Goal: Task Accomplishment & Management: Manage account settings

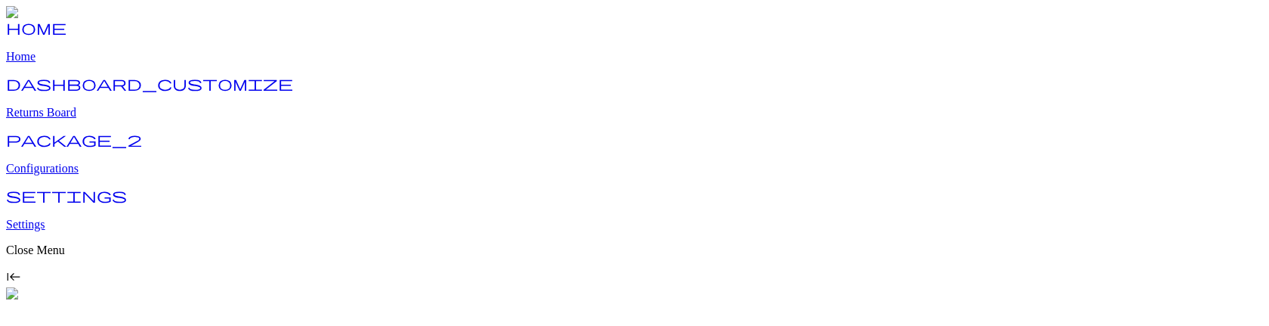
click at [85, 164] on p "Configurations" at bounding box center [634, 169] width 1257 height 14
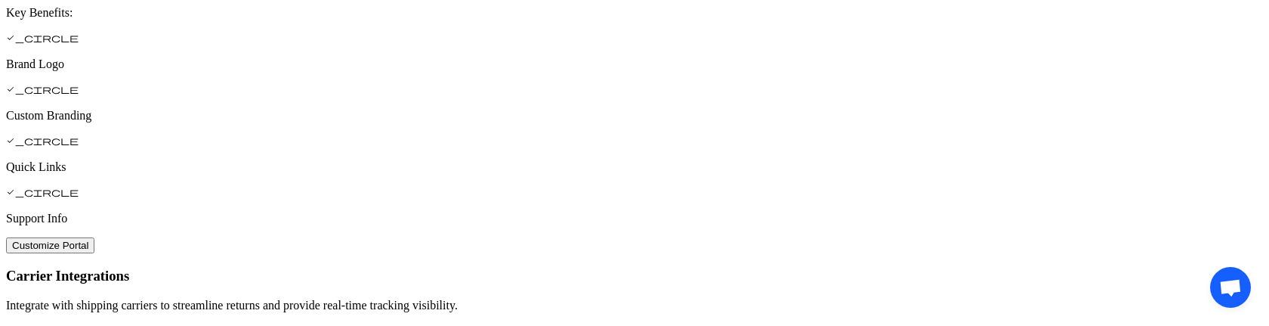
scroll to position [946, 0]
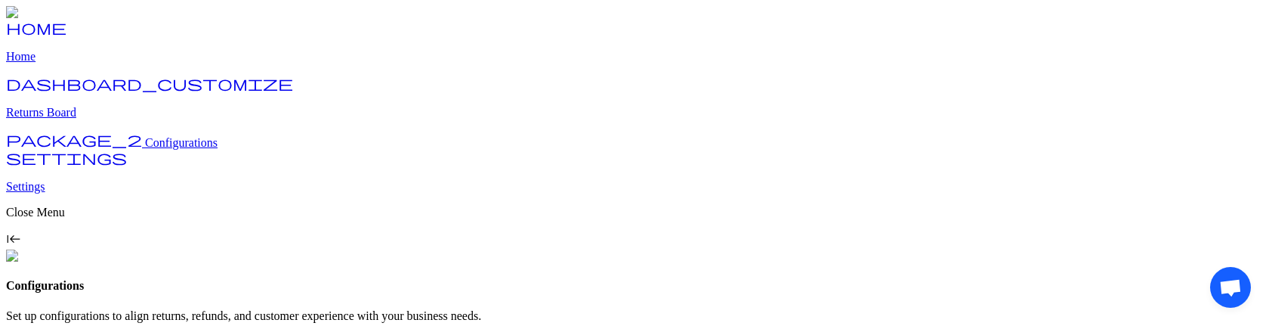
scroll to position [213, 0]
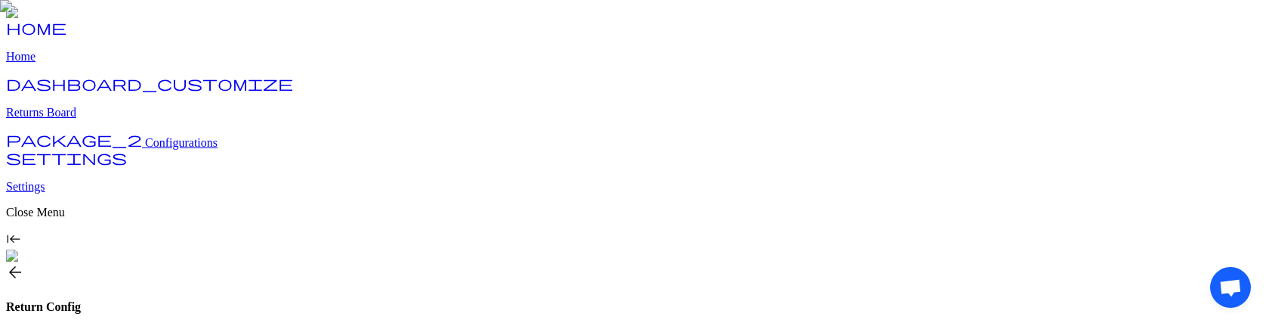
type input "**"
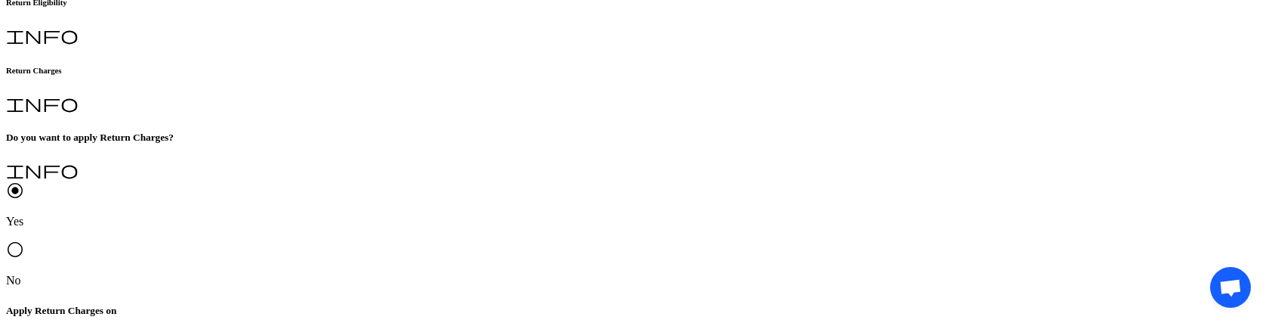
scroll to position [436, 0]
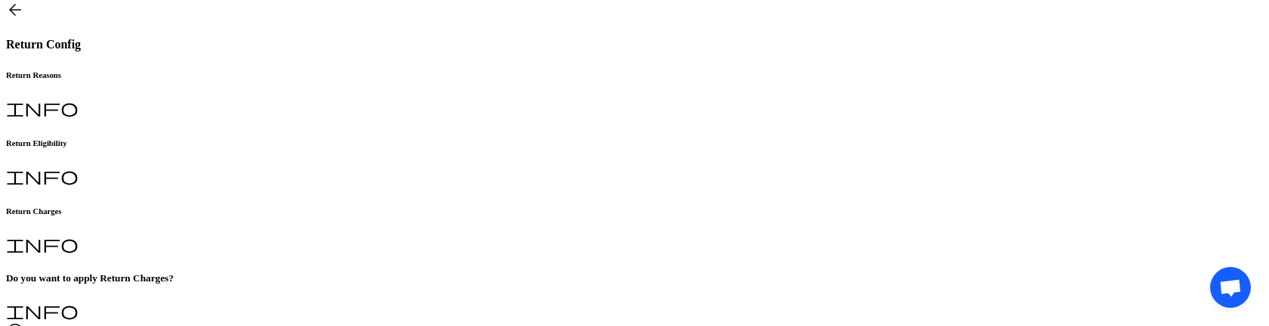
scroll to position [250, 0]
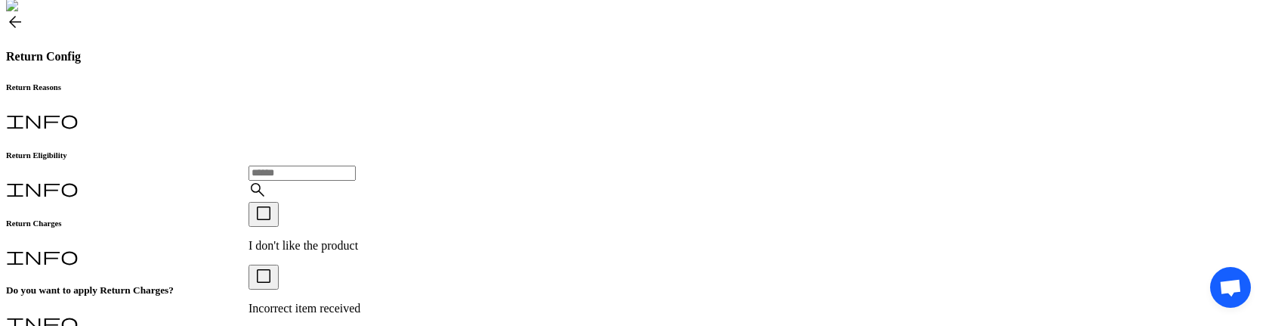
click at [391, 250] on p "I don't like the product" at bounding box center [399, 246] width 301 height 14
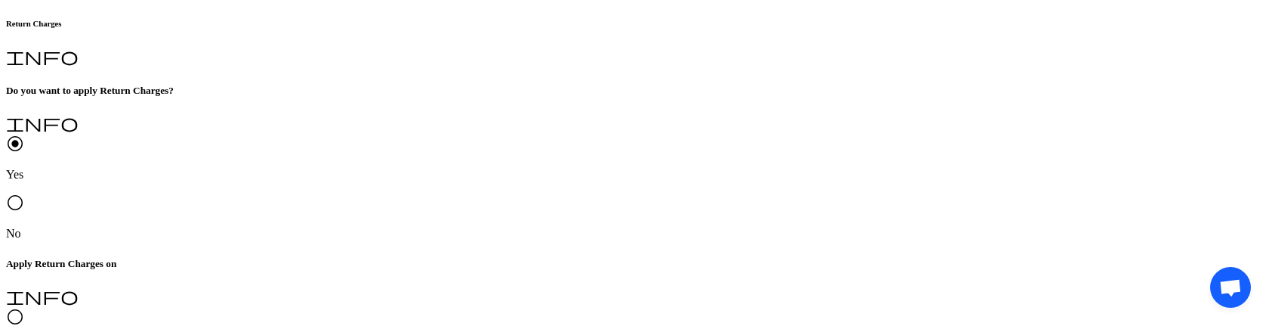
scroll to position [455, 0]
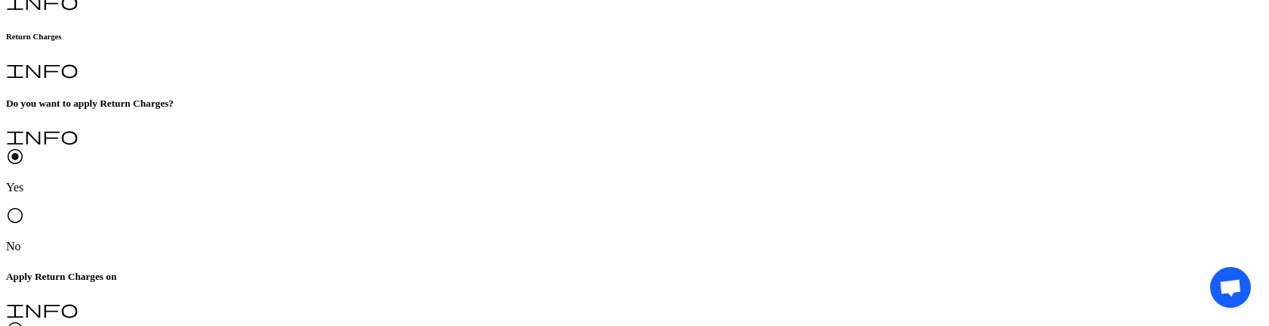
scroll to position [451, 0]
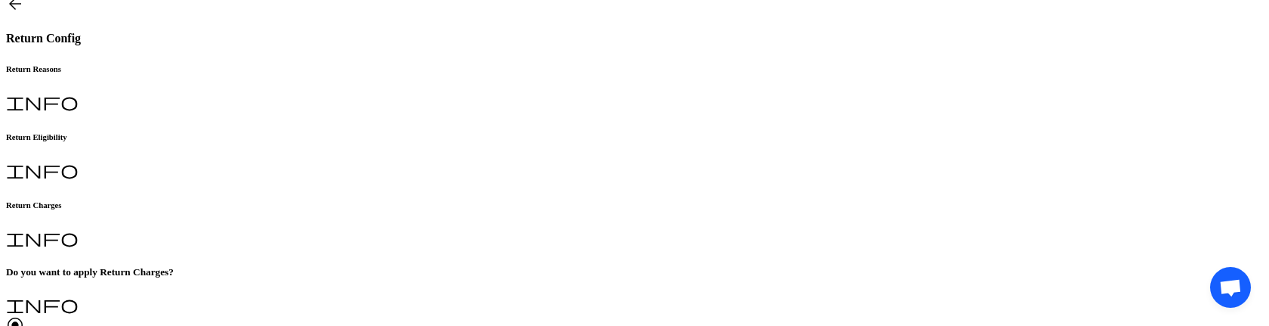
scroll to position [267, 0]
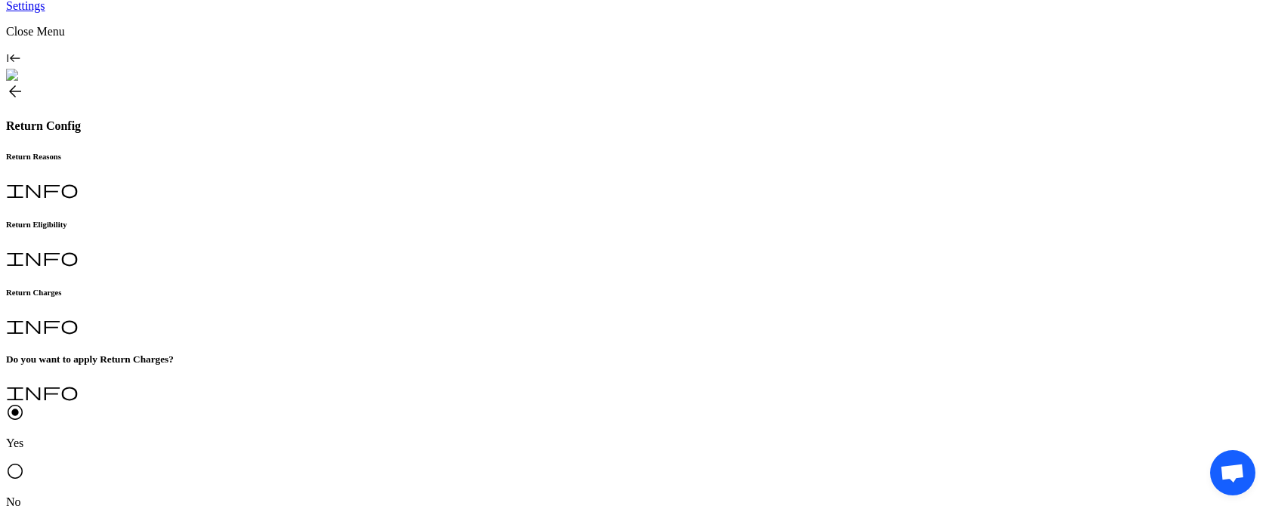
scroll to position [252, 0]
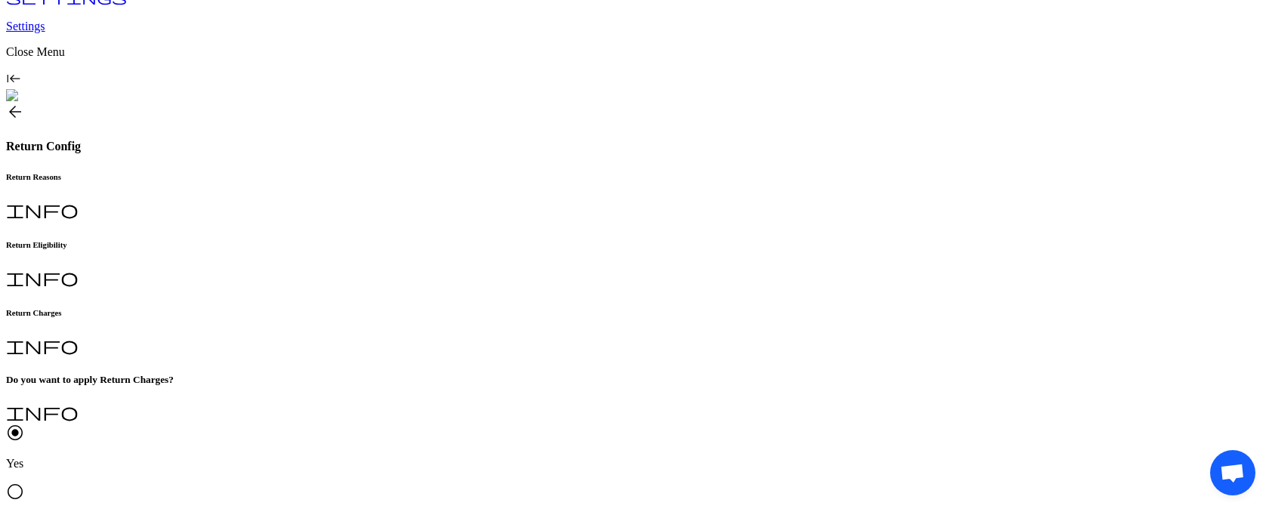
click at [312, 274] on p "I don't like the product" at bounding box center [399, 271] width 301 height 14
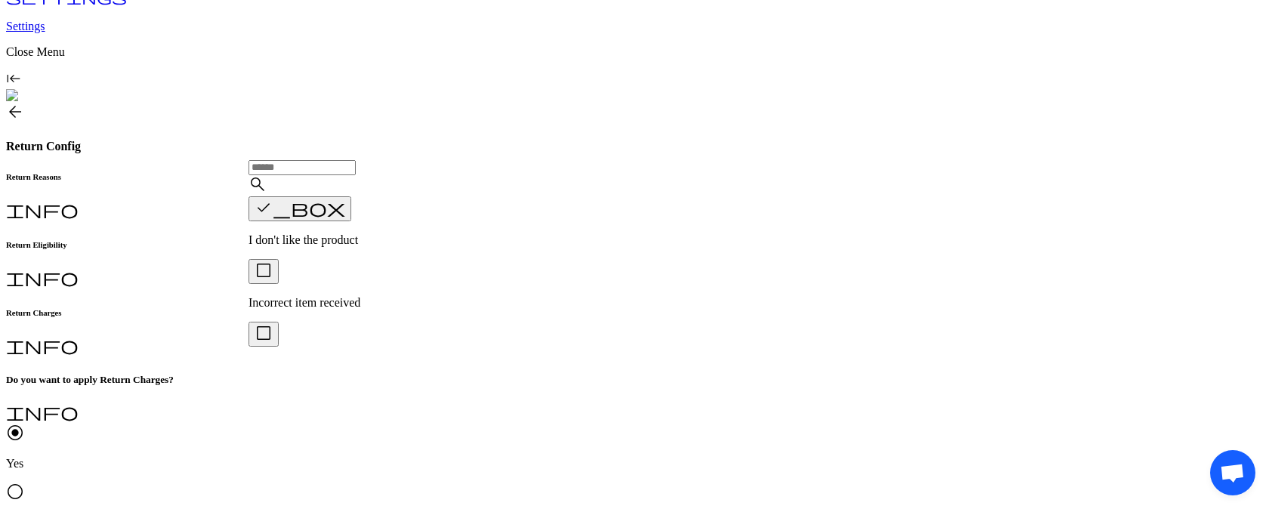
scroll to position [271, 0]
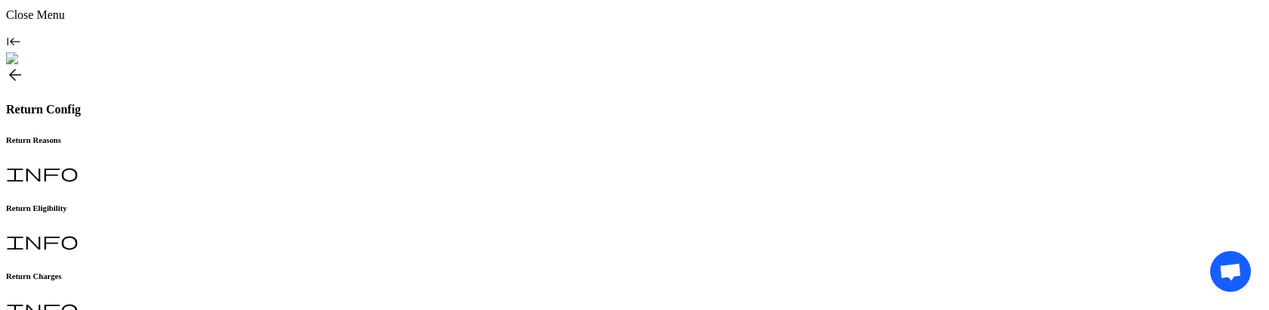
scroll to position [263, 0]
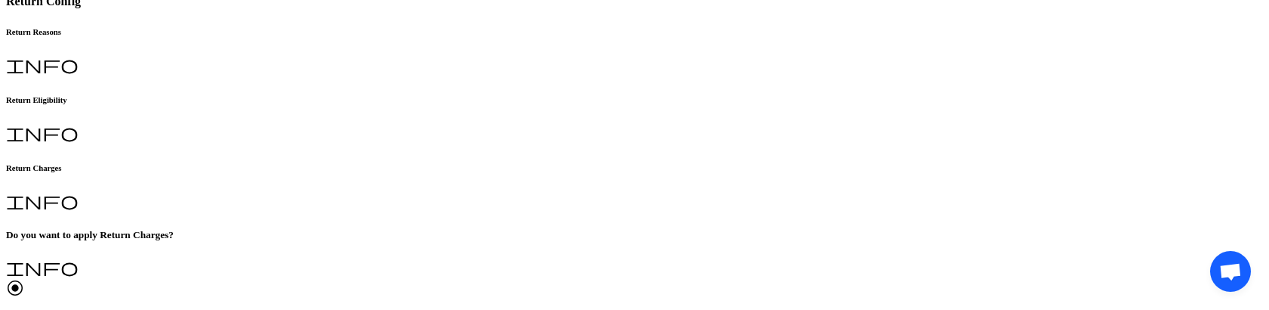
scroll to position [452, 0]
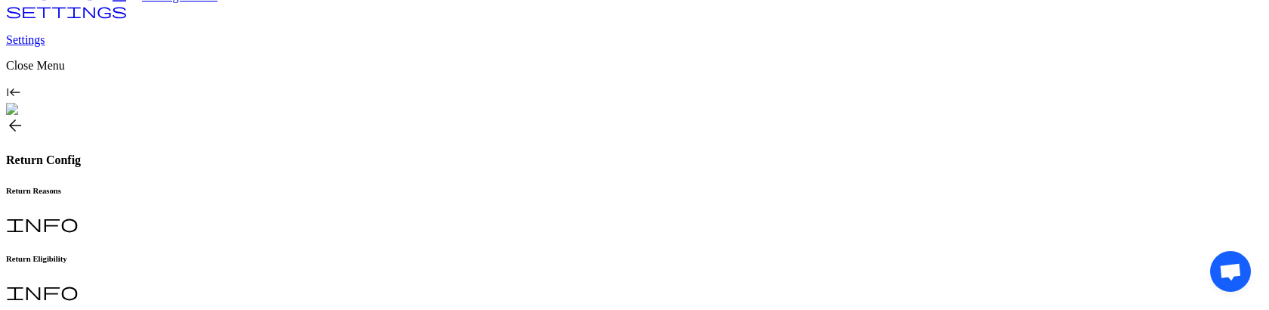
scroll to position [205, 0]
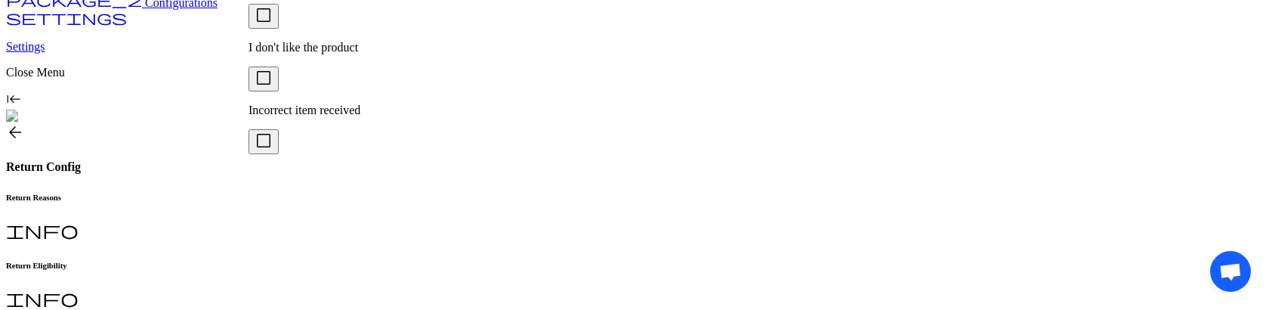
click at [357, 229] on p "Product is missing from package" at bounding box center [399, 236] width 301 height 14
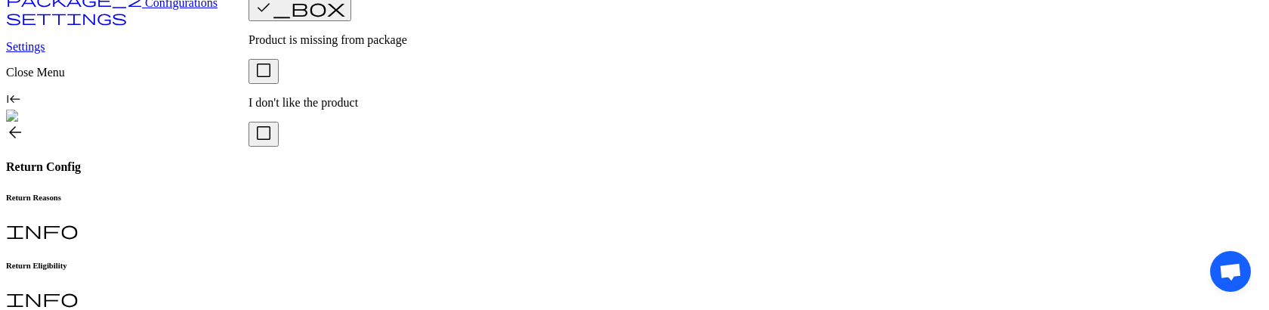
scroll to position [471, 0]
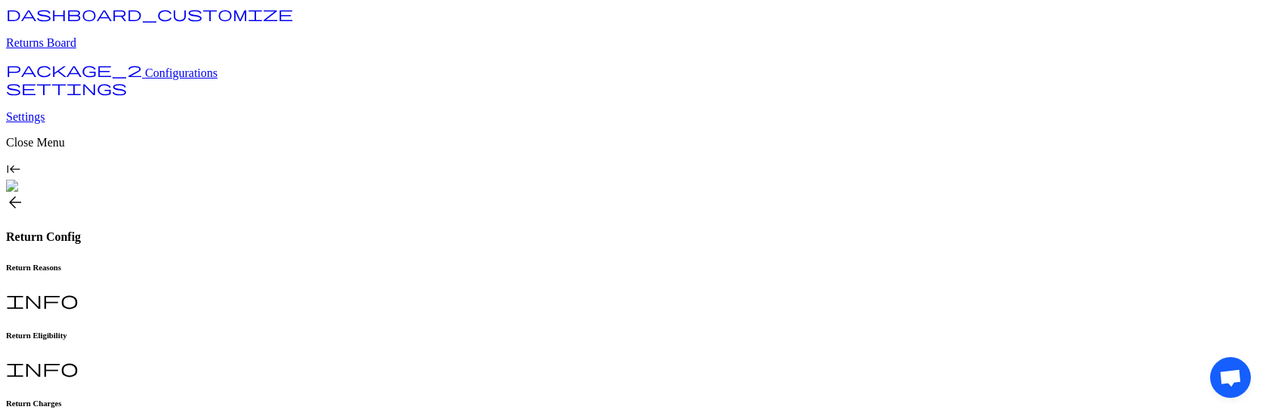
scroll to position [0, 0]
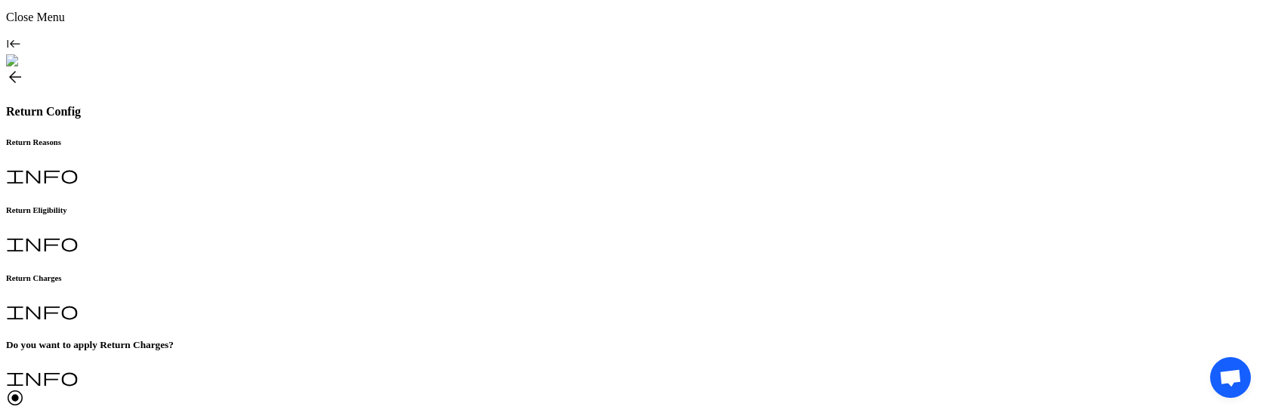
scroll to position [222, 0]
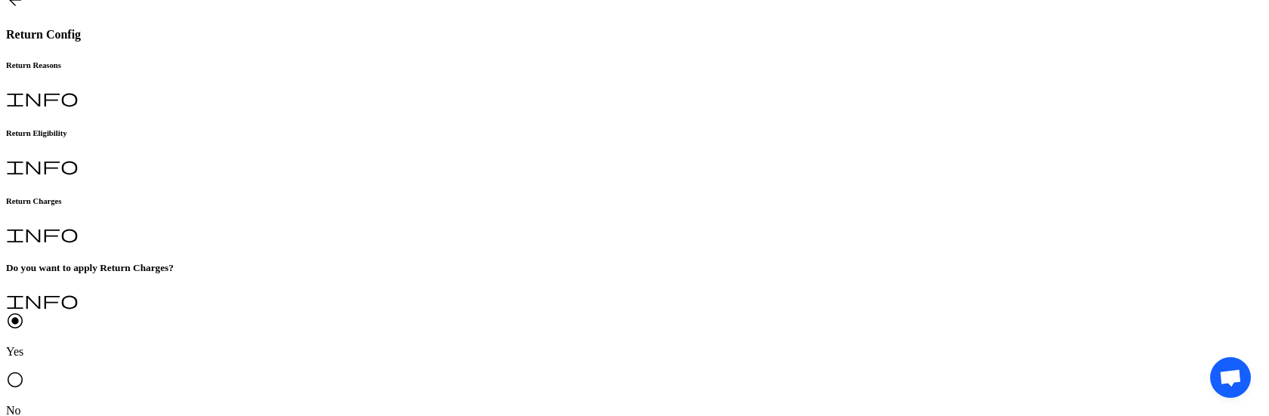
scroll to position [345, 0]
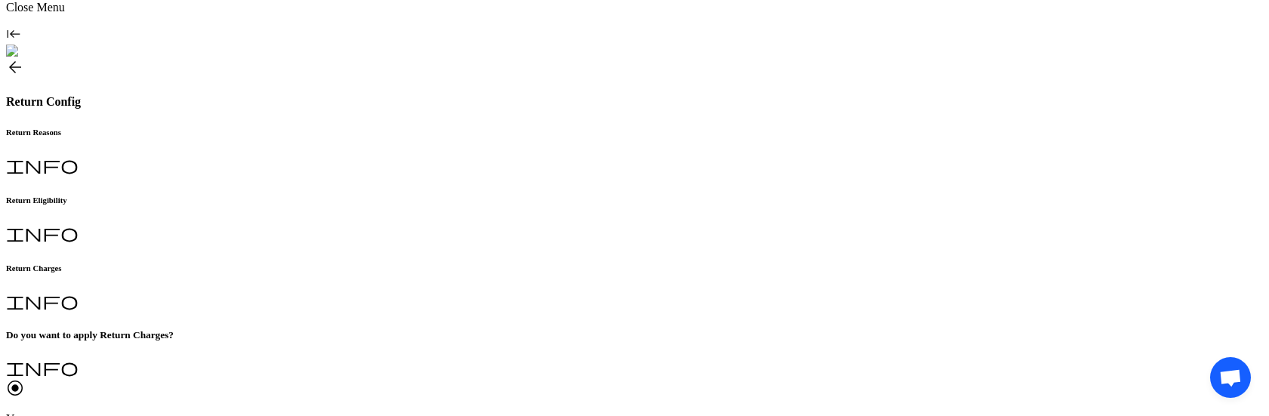
scroll to position [264, 0]
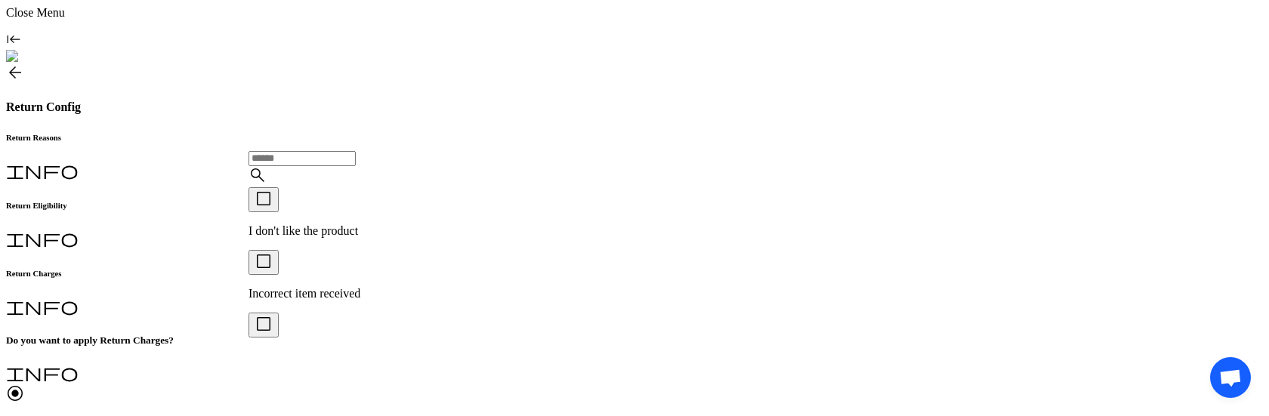
click at [373, 287] on p "Incorrect item received" at bounding box center [399, 294] width 301 height 14
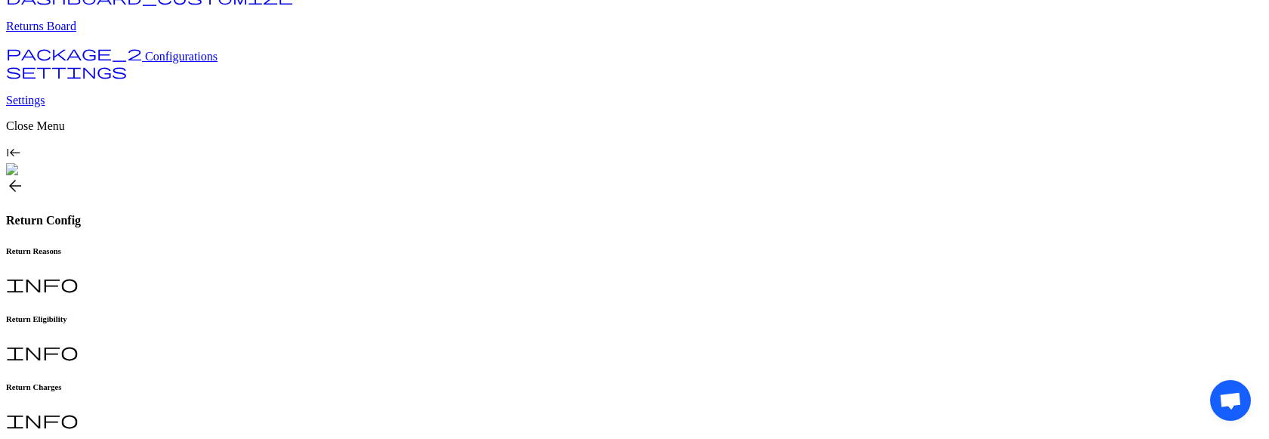
scroll to position [341, 0]
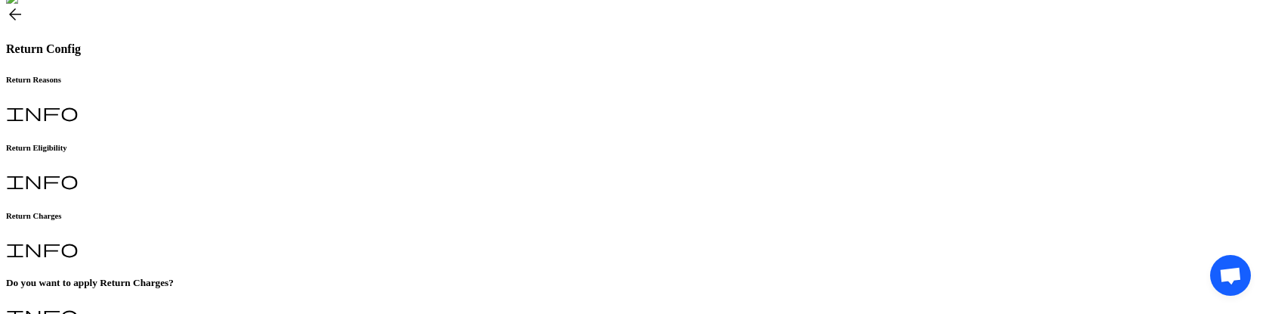
scroll to position [447, 0]
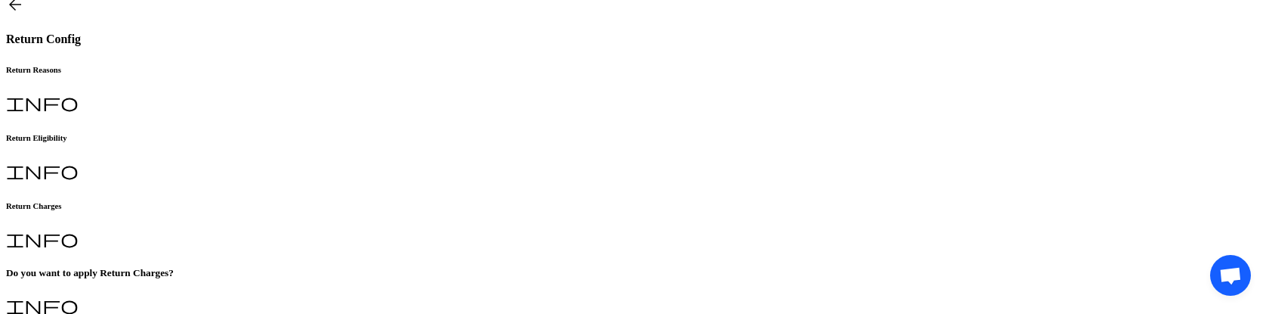
scroll to position [246, 0]
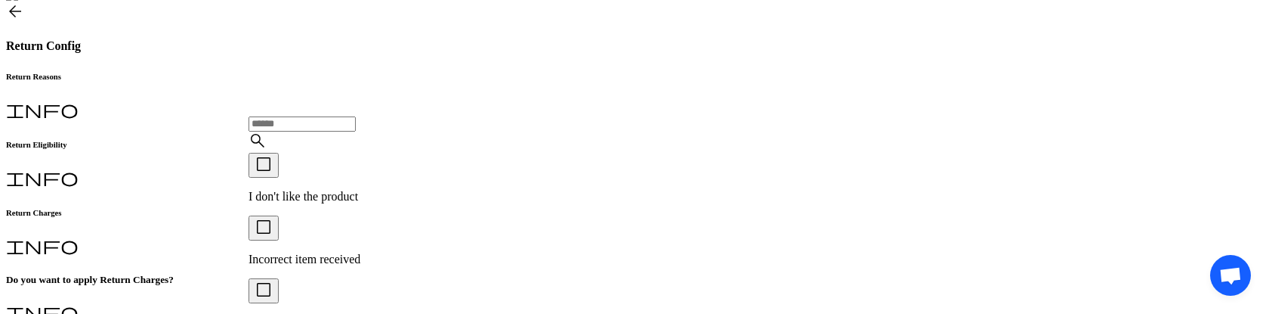
scroll to position [329, 0]
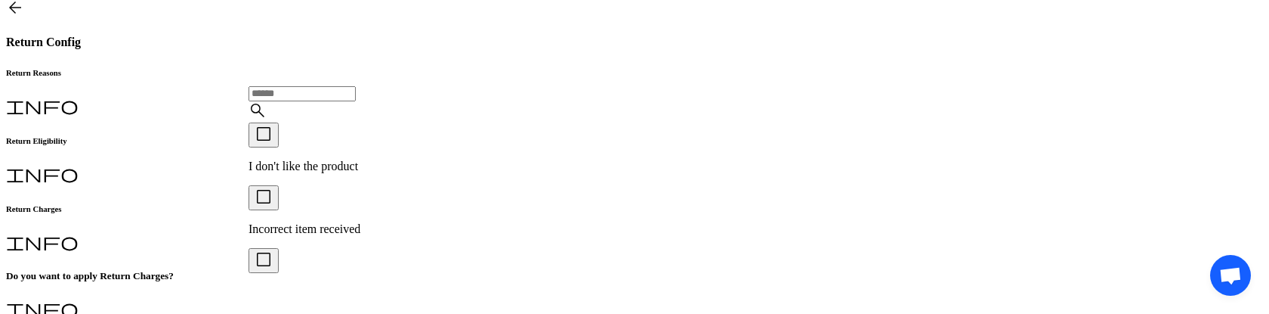
click at [316, 173] on div "check_box_outline_blank I don't like the product" at bounding box center [399, 147] width 301 height 51
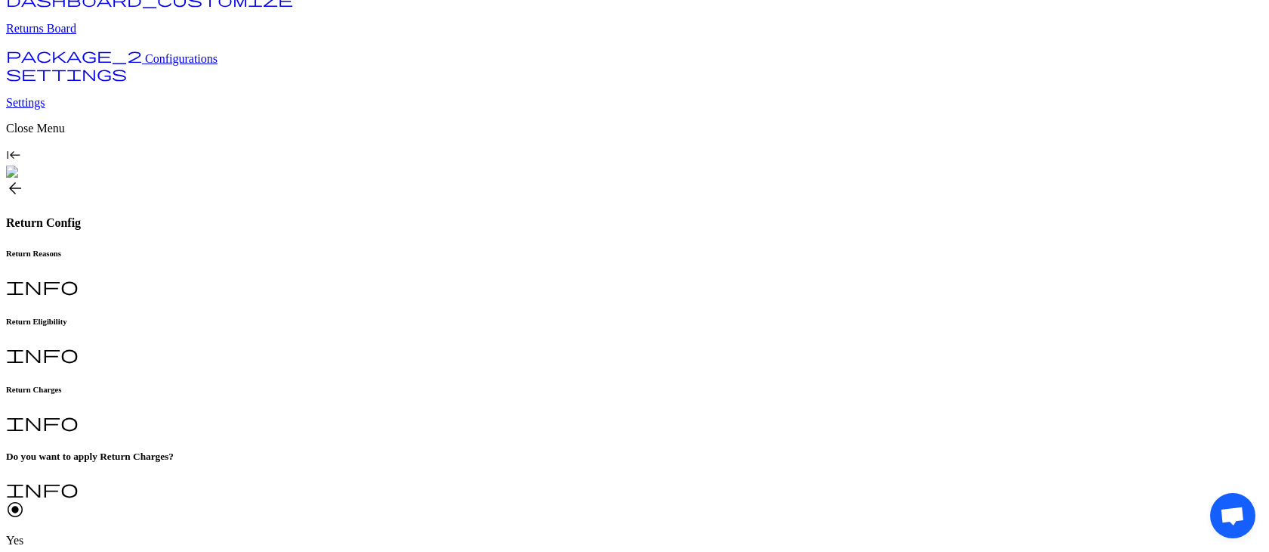
scroll to position [104, 0]
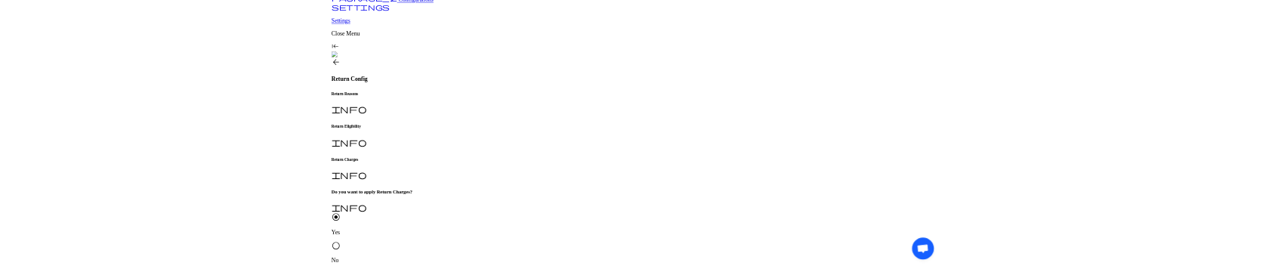
scroll to position [210, 0]
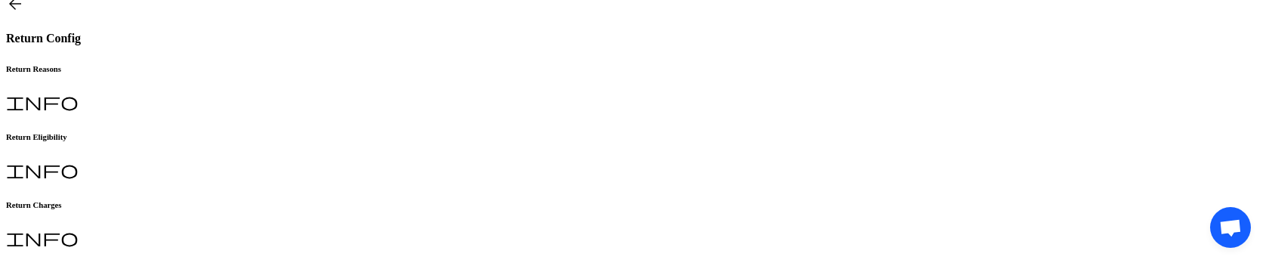
scroll to position [323, 0]
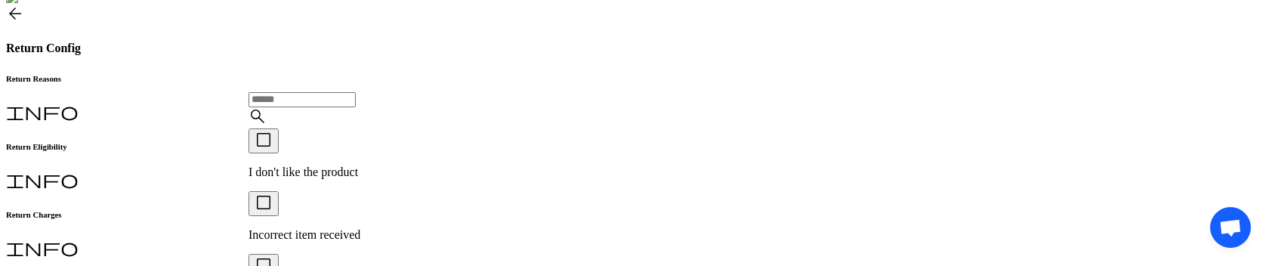
click at [345, 179] on div "check_box_outline_blank I don't like the product" at bounding box center [399, 153] width 301 height 51
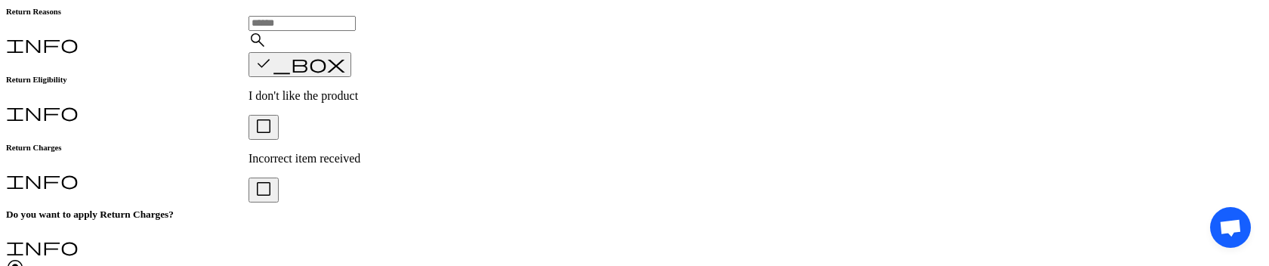
scroll to position [390, 0]
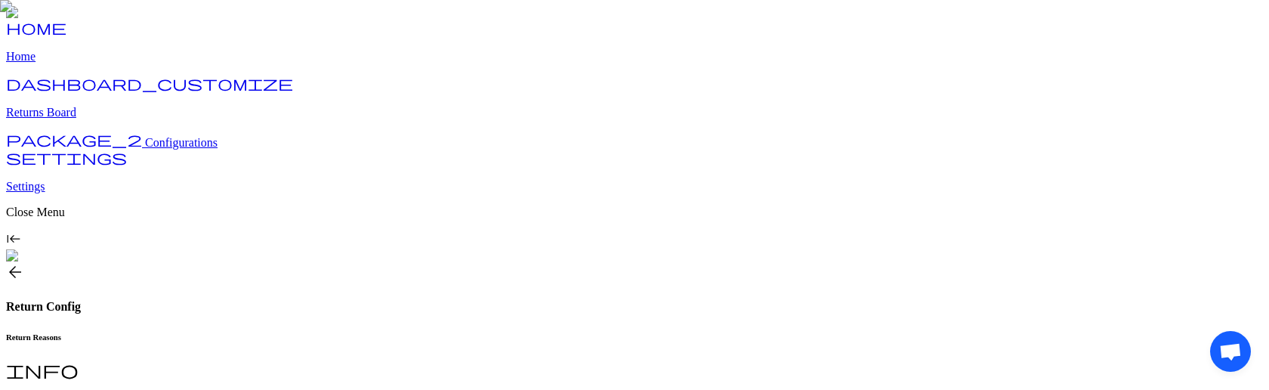
scroll to position [277, 0]
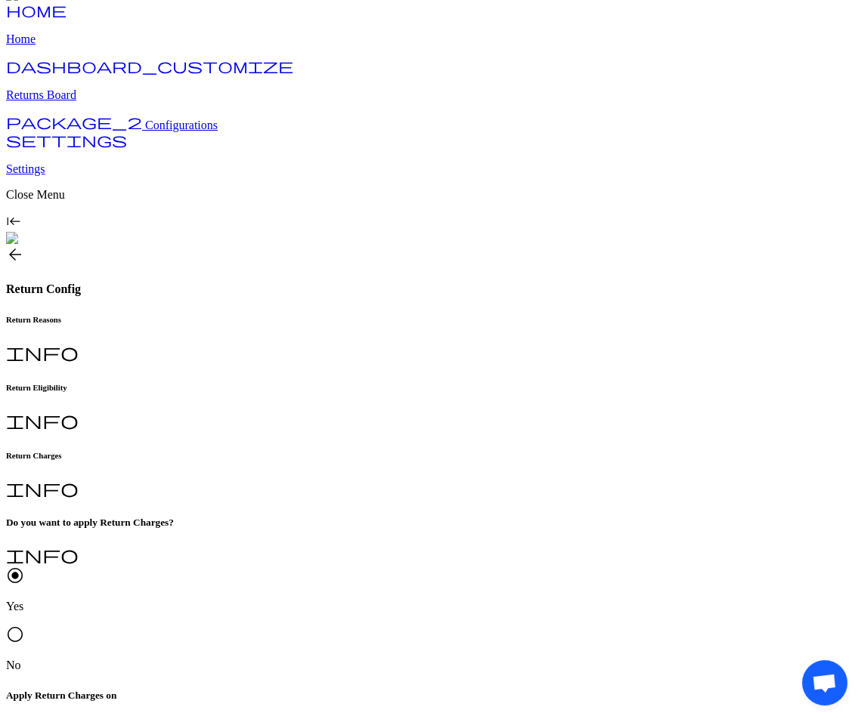
scroll to position [51, 0]
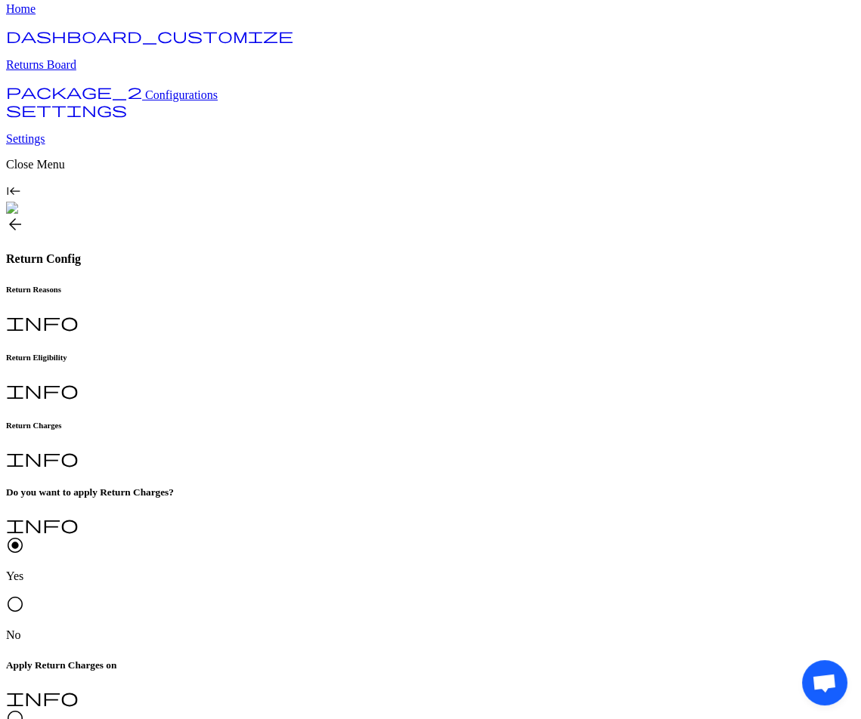
scroll to position [36, 0]
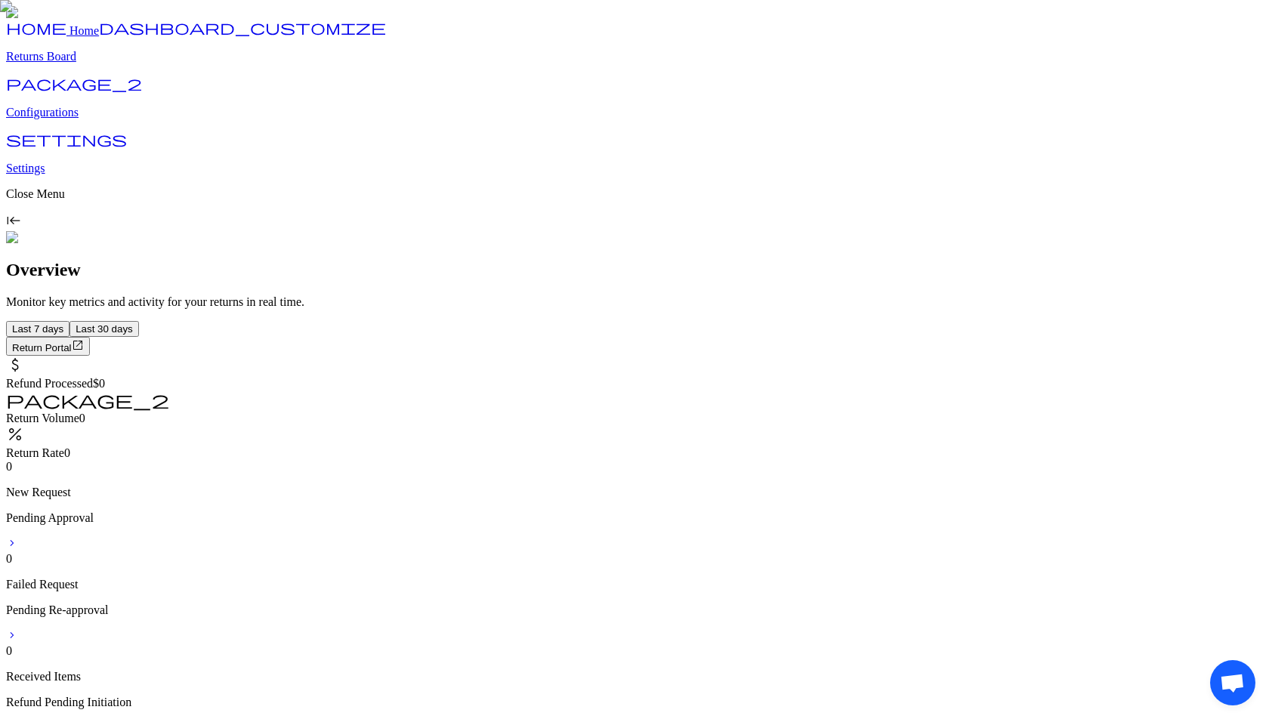
click at [93, 119] on p "Configurations" at bounding box center [634, 113] width 1257 height 14
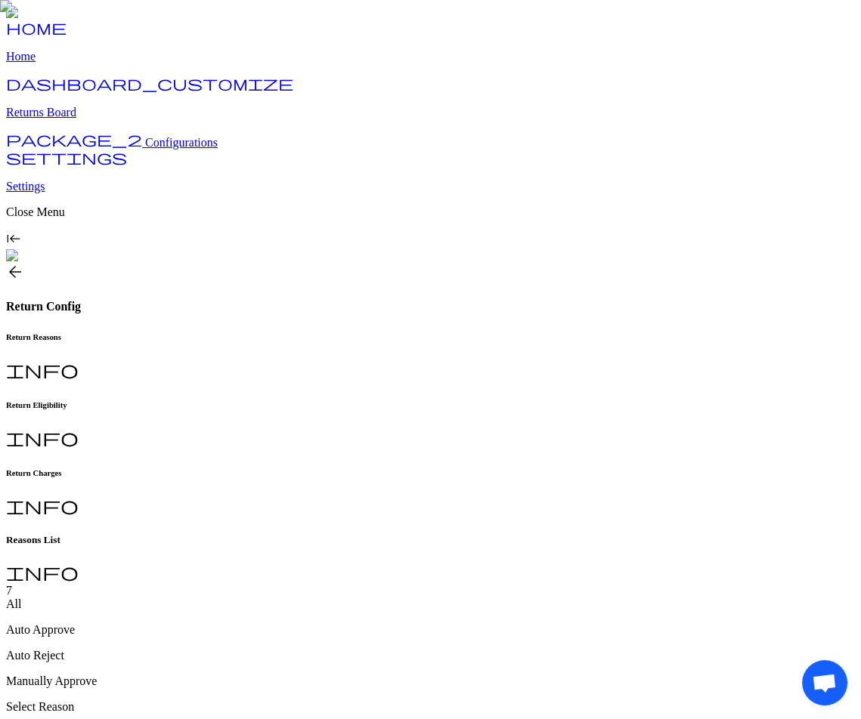
type input "**********"
type input "***"
click at [533, 468] on h6 "Return Charges" at bounding box center [430, 472] width 849 height 9
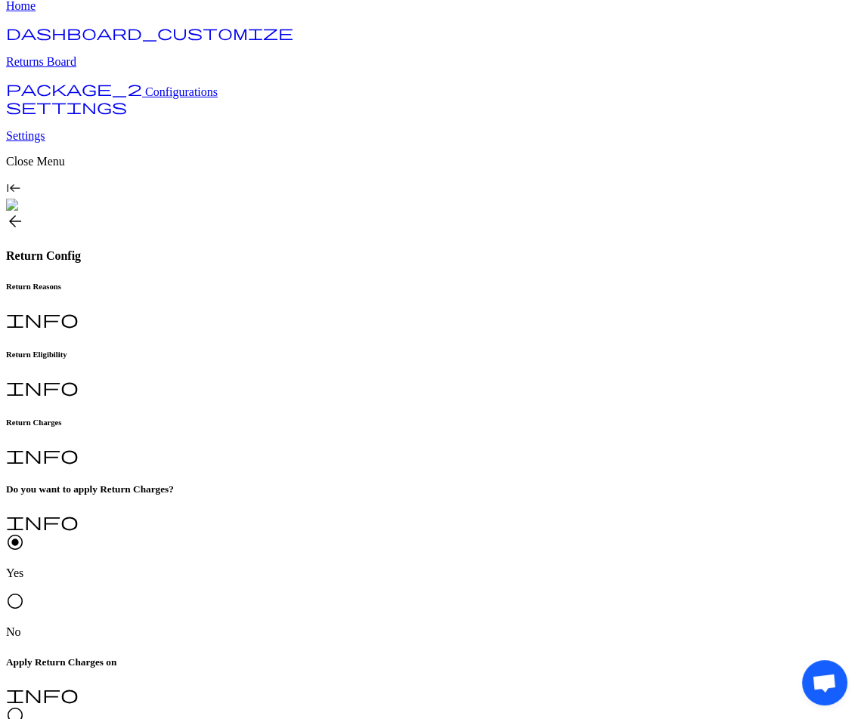
scroll to position [42, 0]
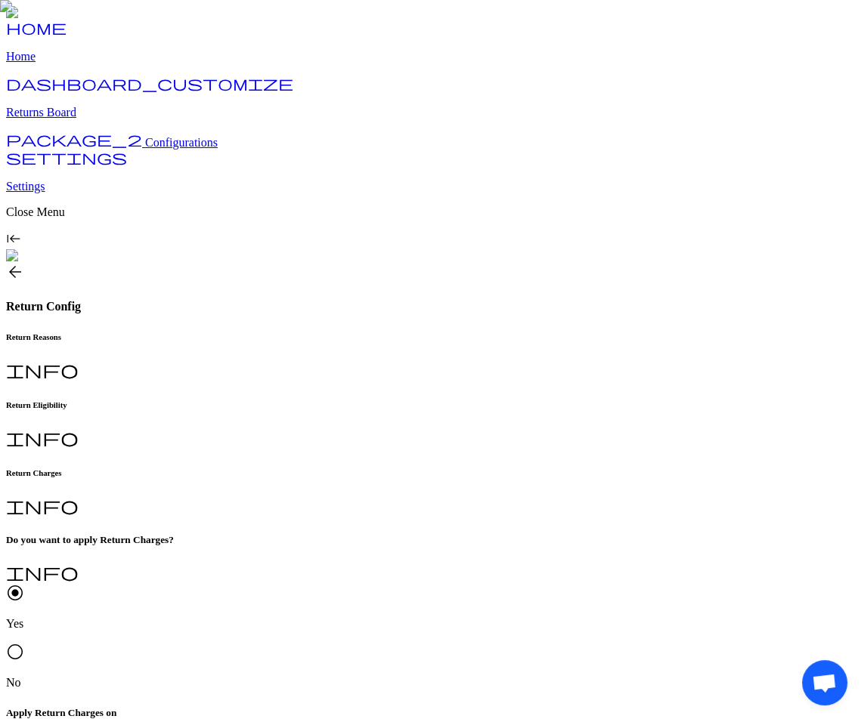
drag, startPoint x: 370, startPoint y: 588, endPoint x: 246, endPoint y: 589, distance: 123.9
copy span "Set Instructions (Optional)"
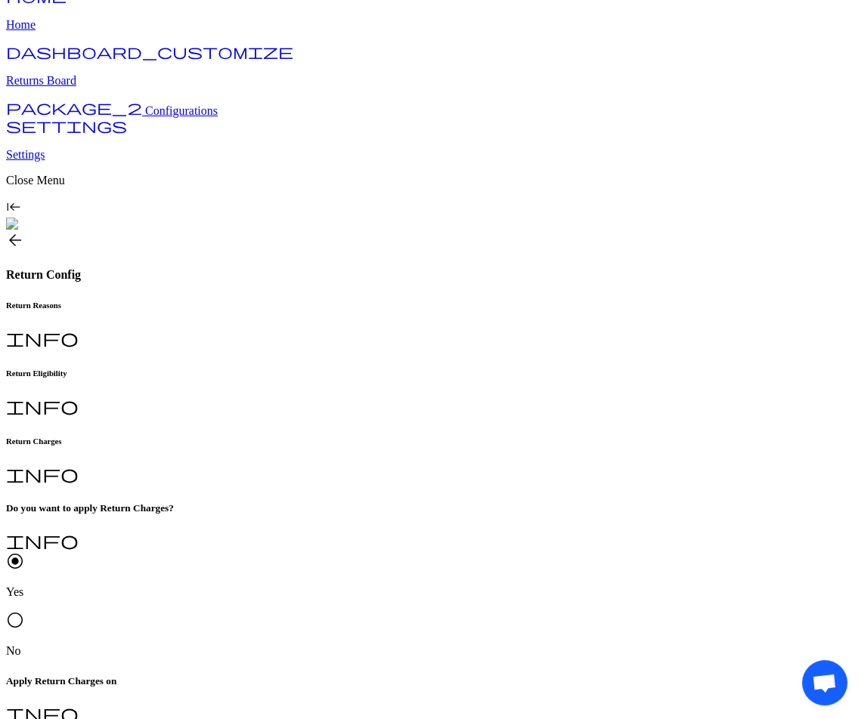
scroll to position [51, 0]
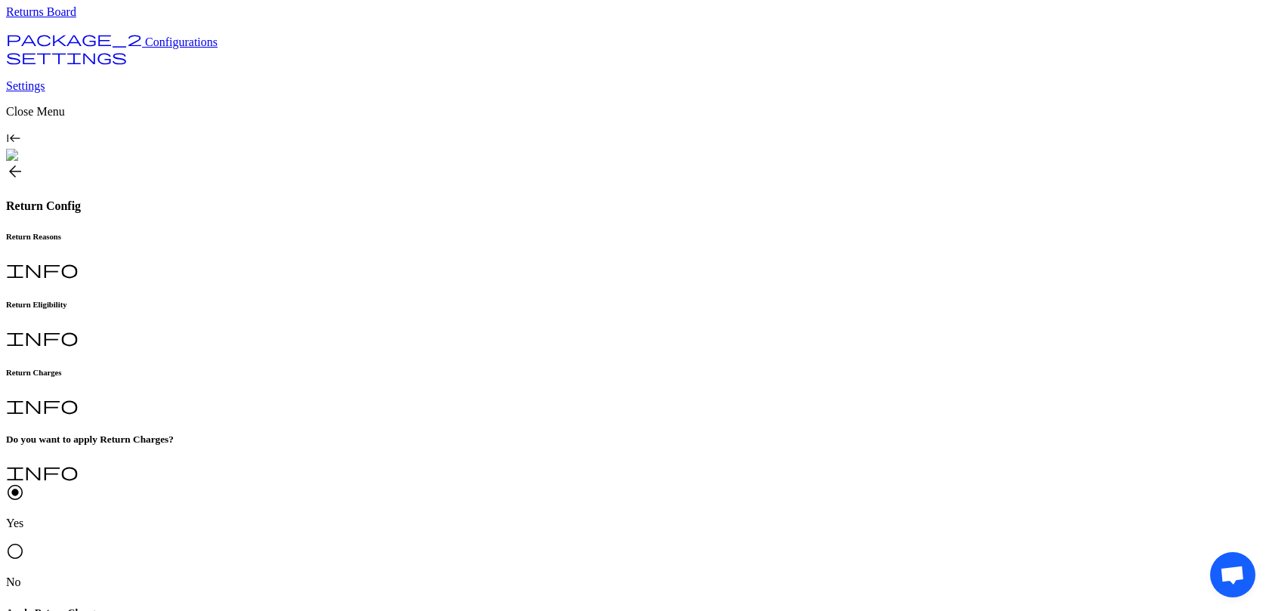
scroll to position [160, 0]
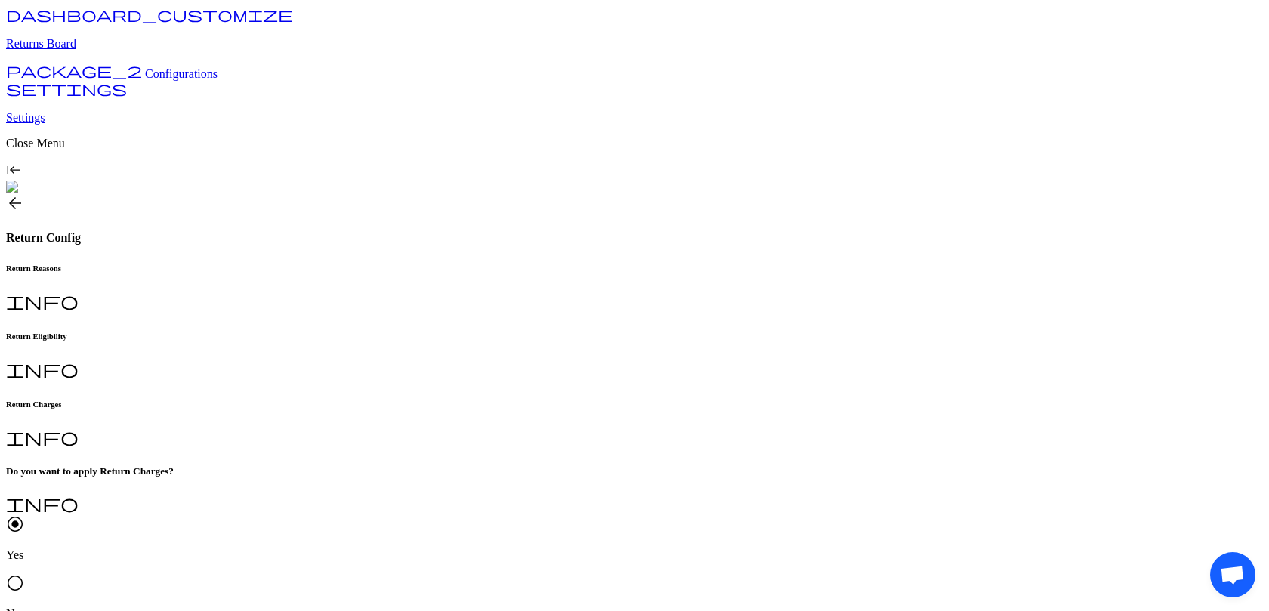
scroll to position [140, 0]
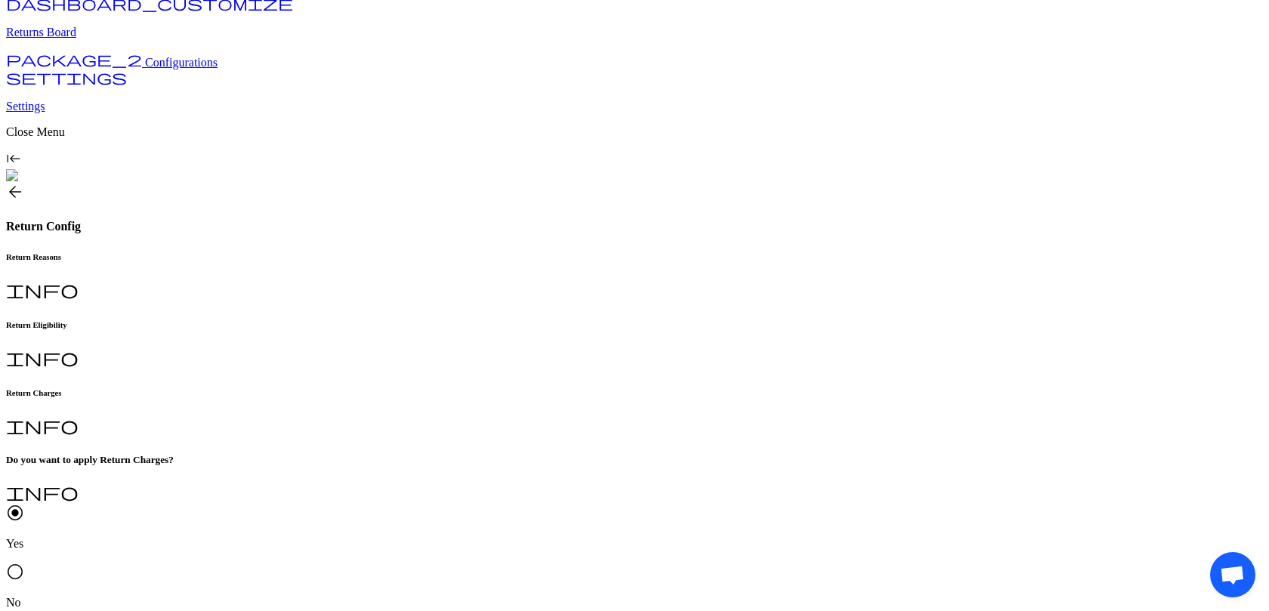
scroll to position [178, 0]
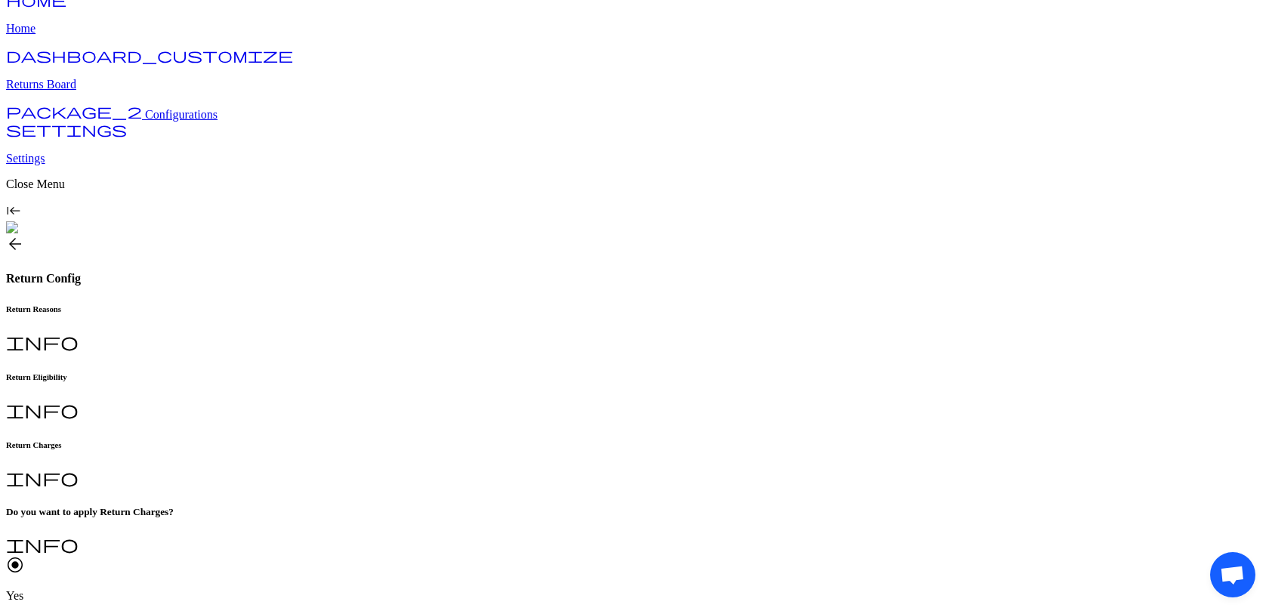
scroll to position [94, 0]
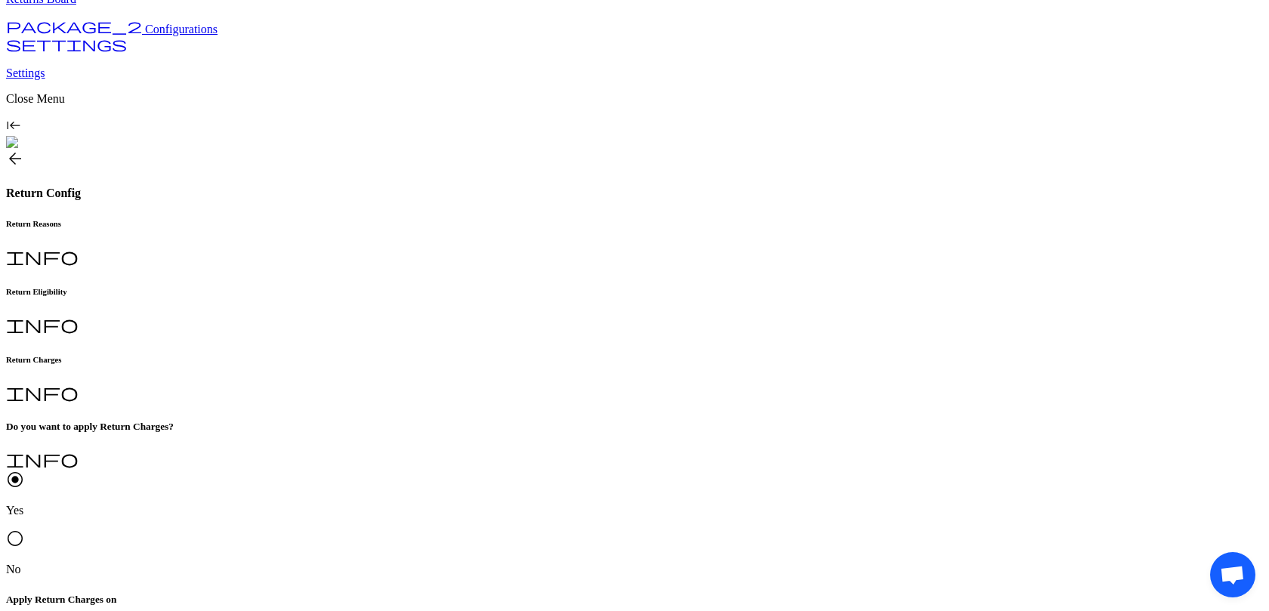
scroll to position [160, 0]
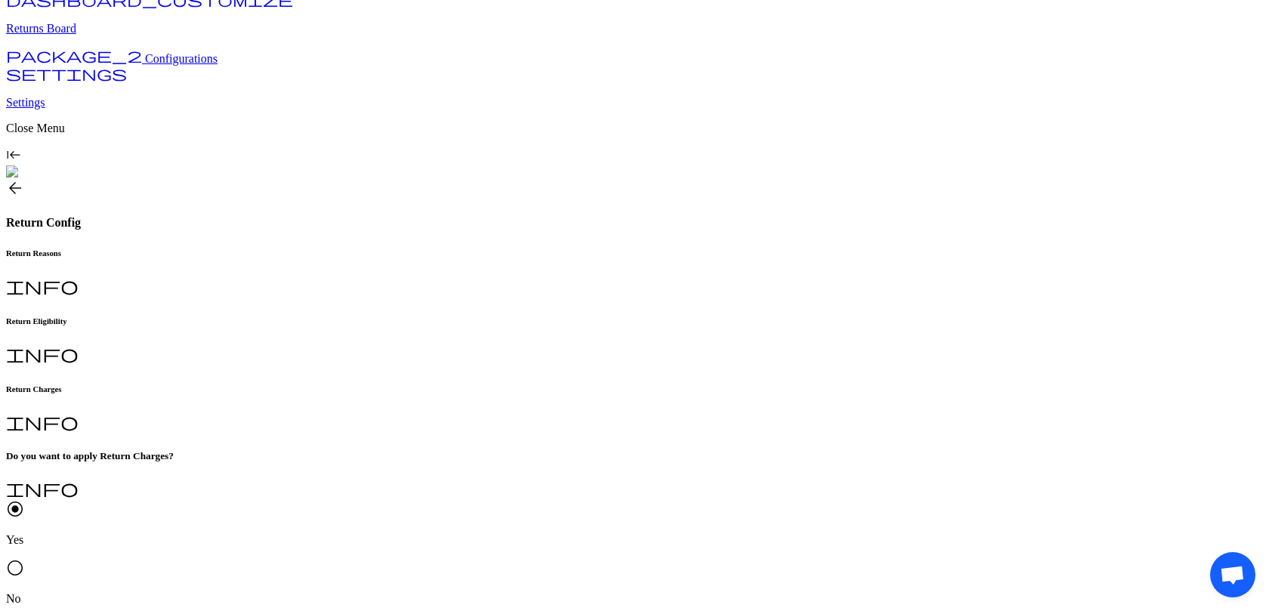
scroll to position [160, 0]
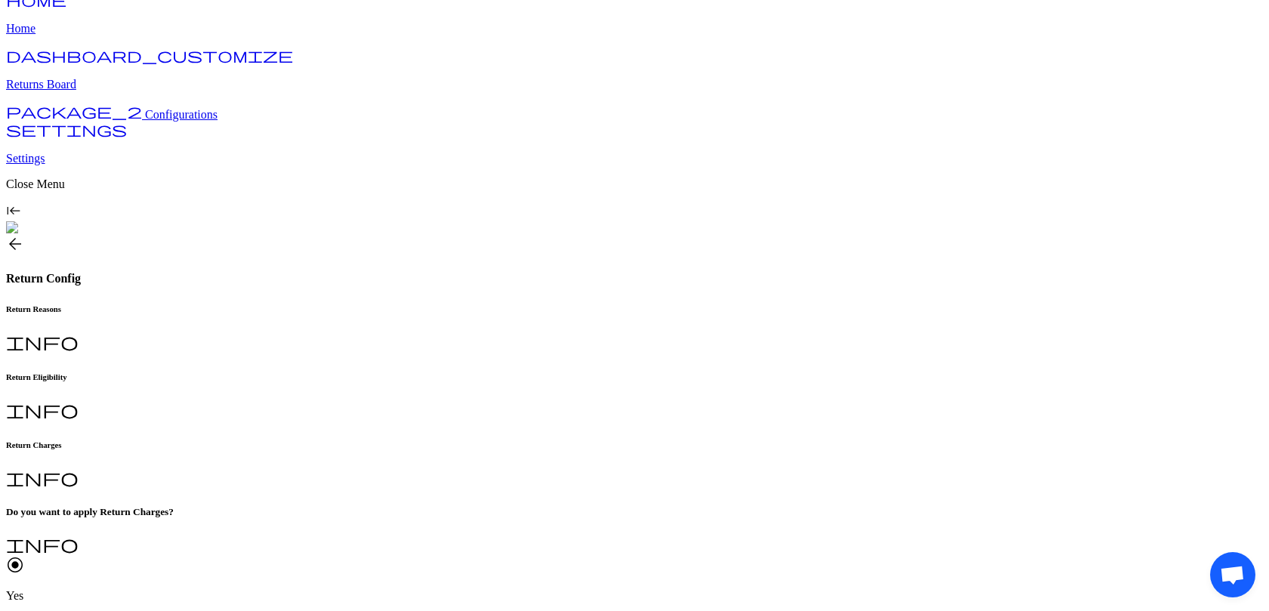
scroll to position [162, 0]
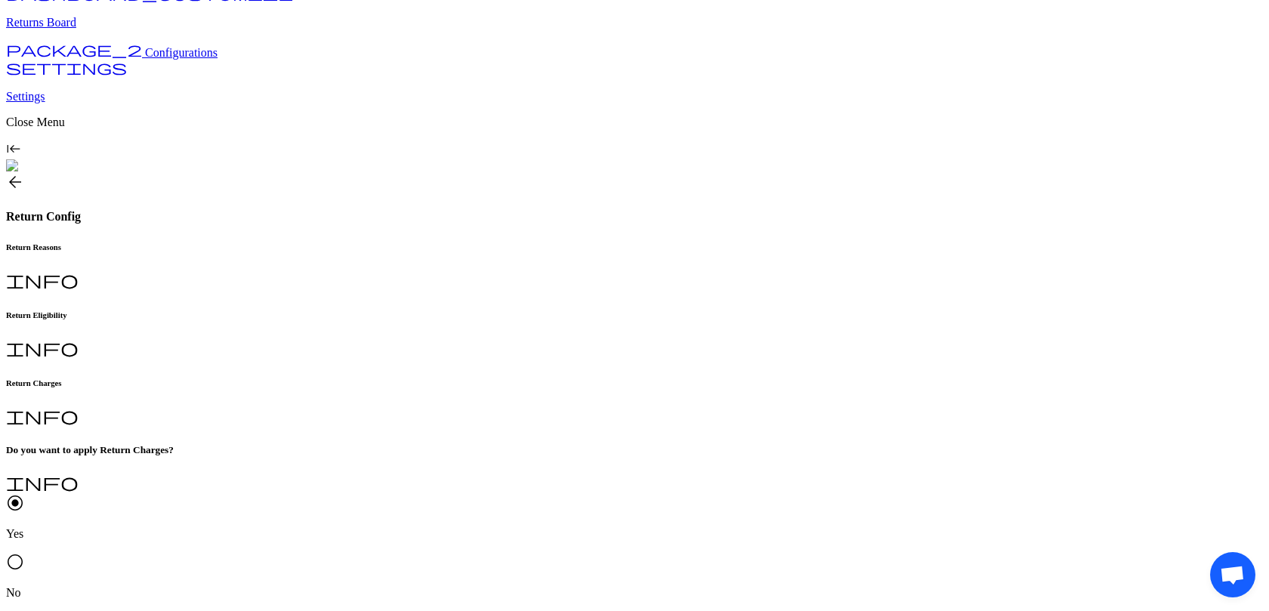
scroll to position [162, 0]
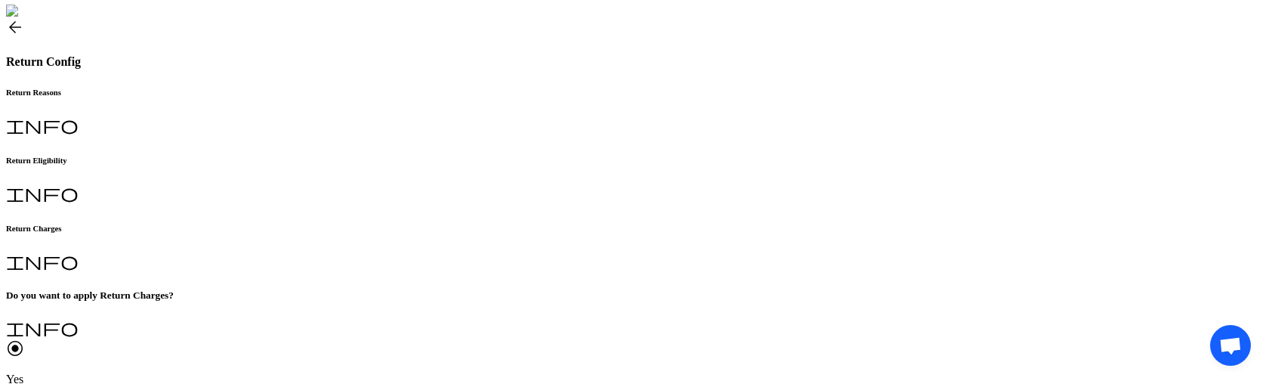
scroll to position [390, 0]
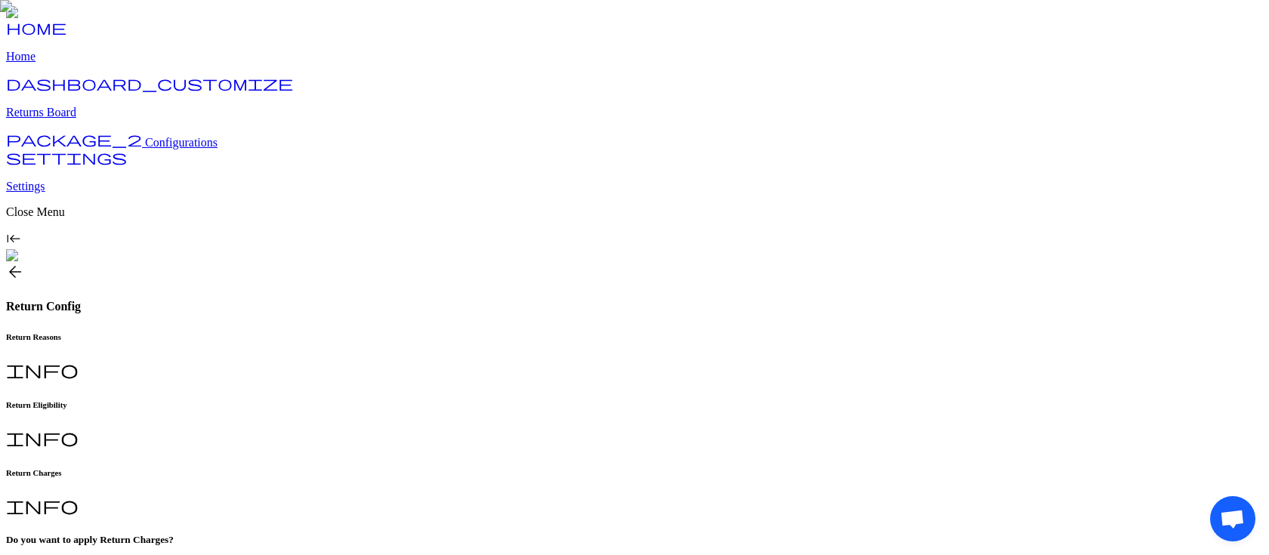
click at [245, 332] on h6 "Return Reasons" at bounding box center [634, 336] width 1257 height 9
click at [510, 468] on h6 "Return Charges" at bounding box center [634, 472] width 1257 height 9
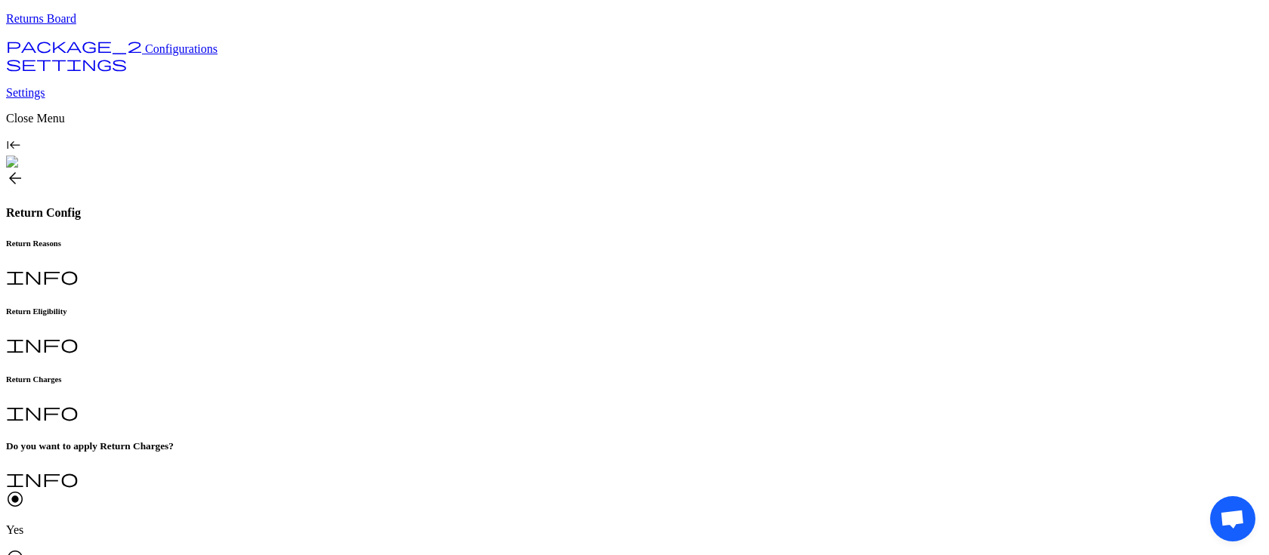
scroll to position [210, 0]
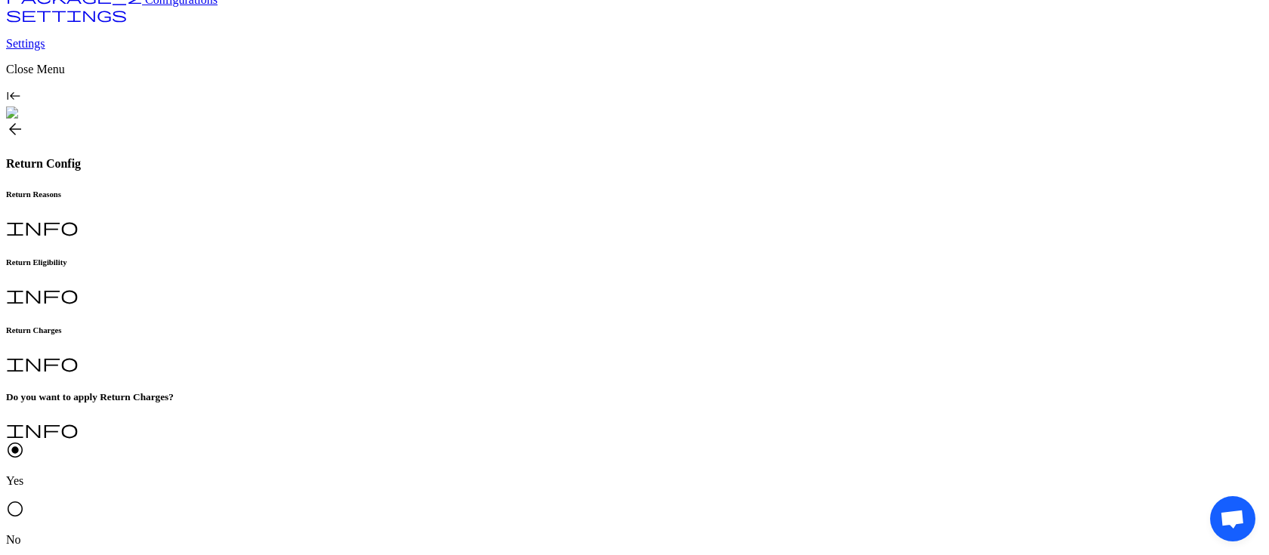
scroll to position [220, 0]
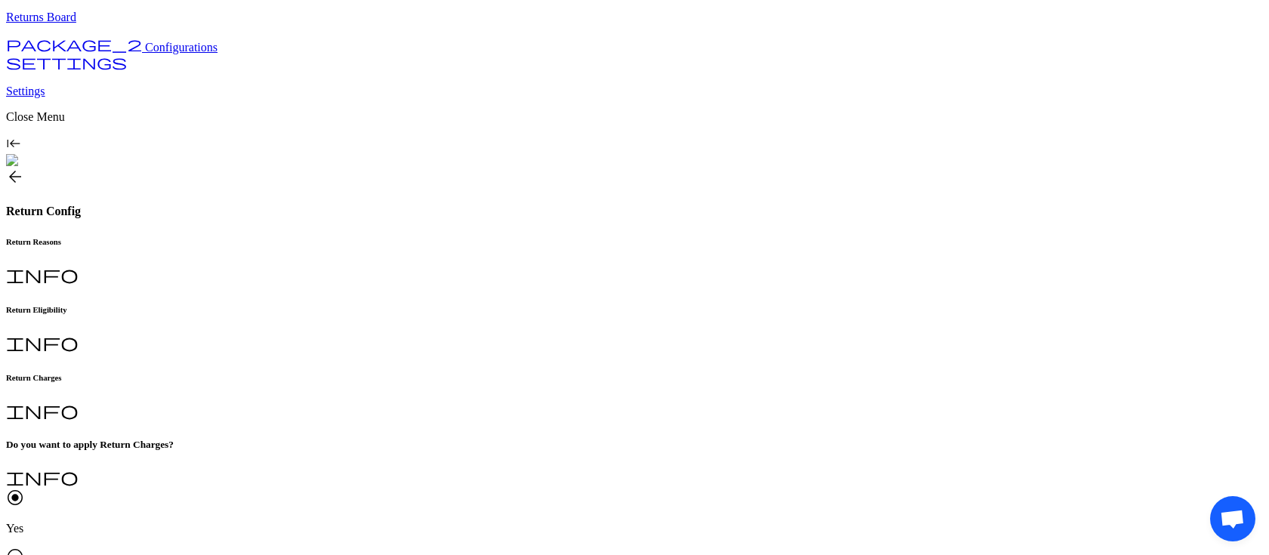
scroll to position [151, 0]
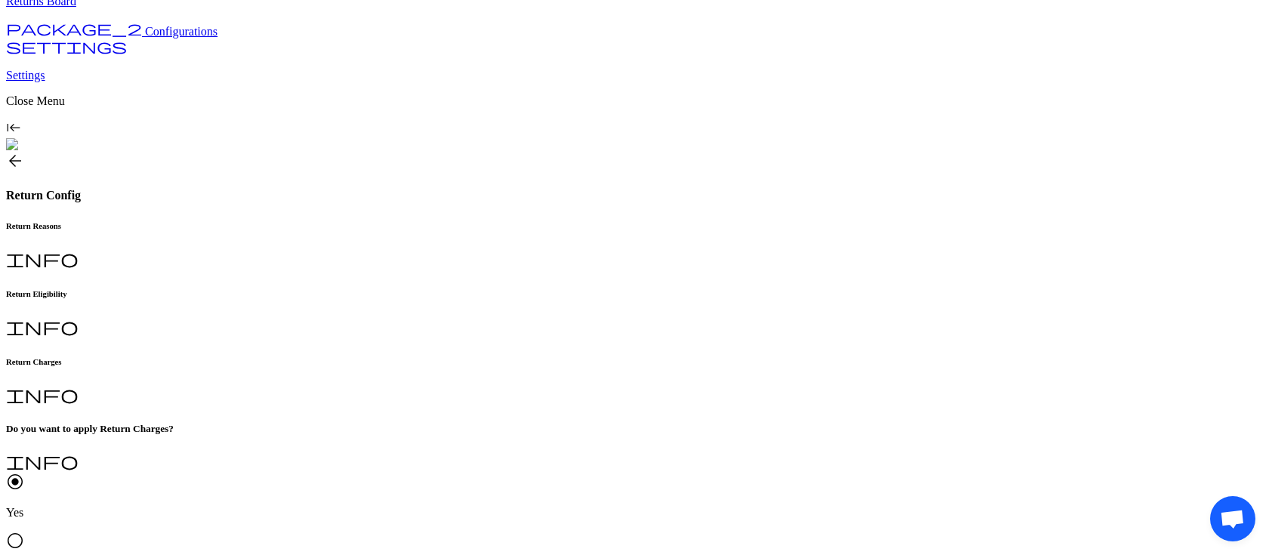
scroll to position [240, 0]
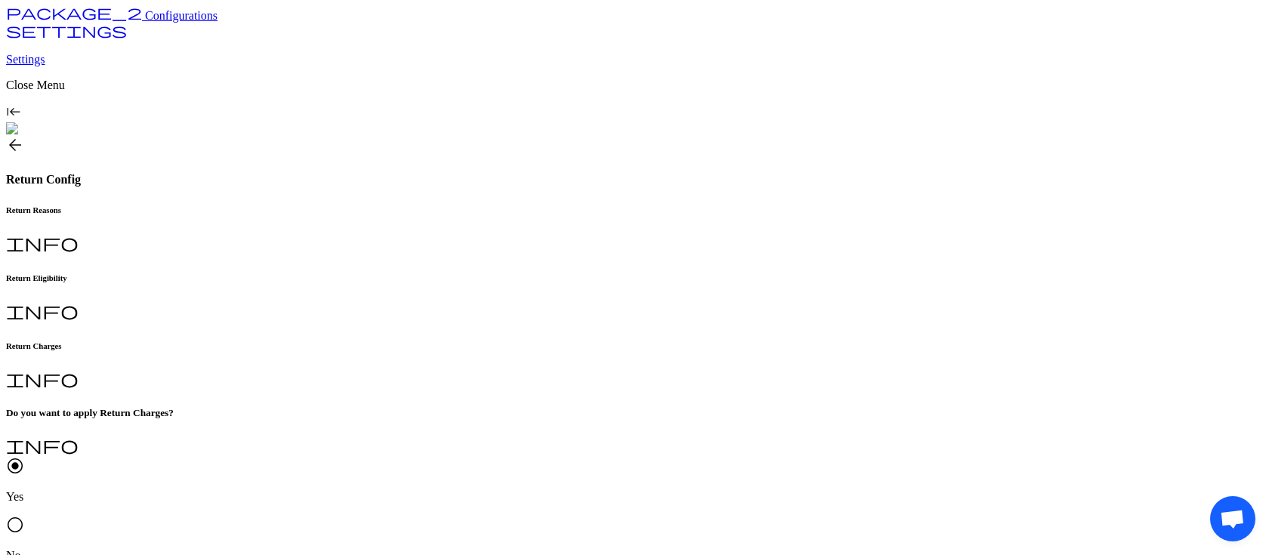
scroll to position [240, 0]
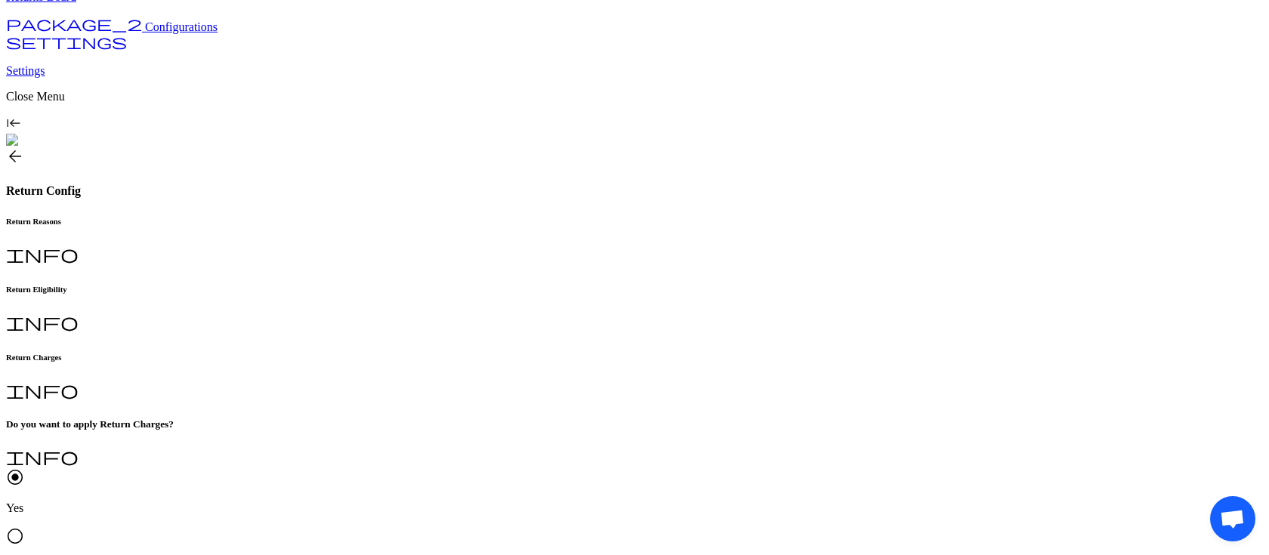
scroll to position [0, 0]
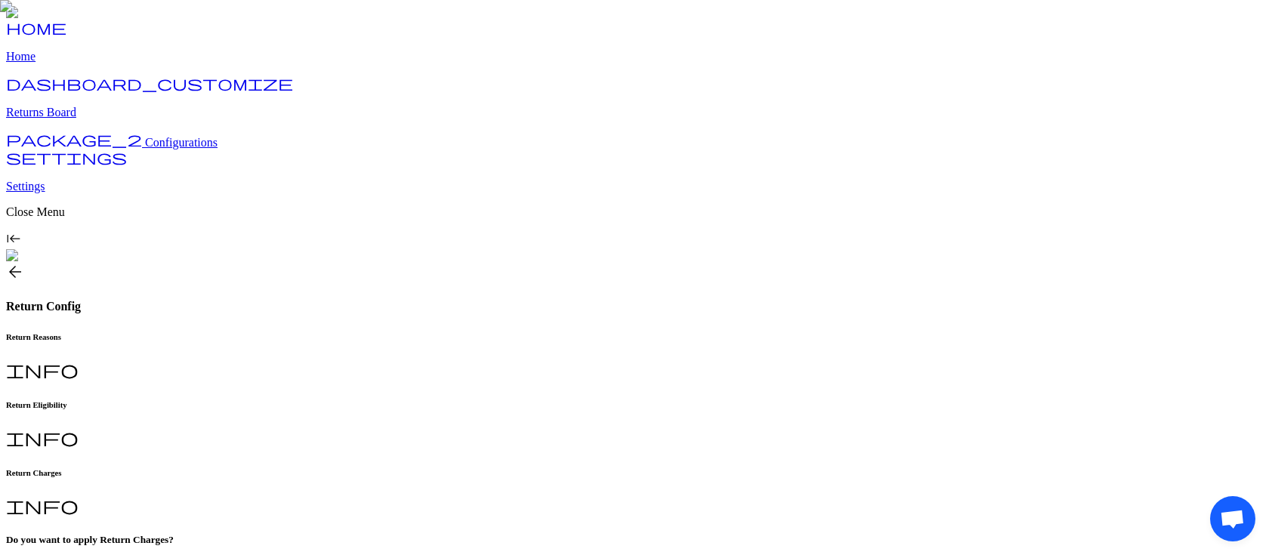
scroll to position [240, 0]
click at [244, 332] on h6 "Return Reasons" at bounding box center [634, 336] width 1257 height 9
click at [414, 400] on h6 "Return Eligibility" at bounding box center [634, 404] width 1257 height 9
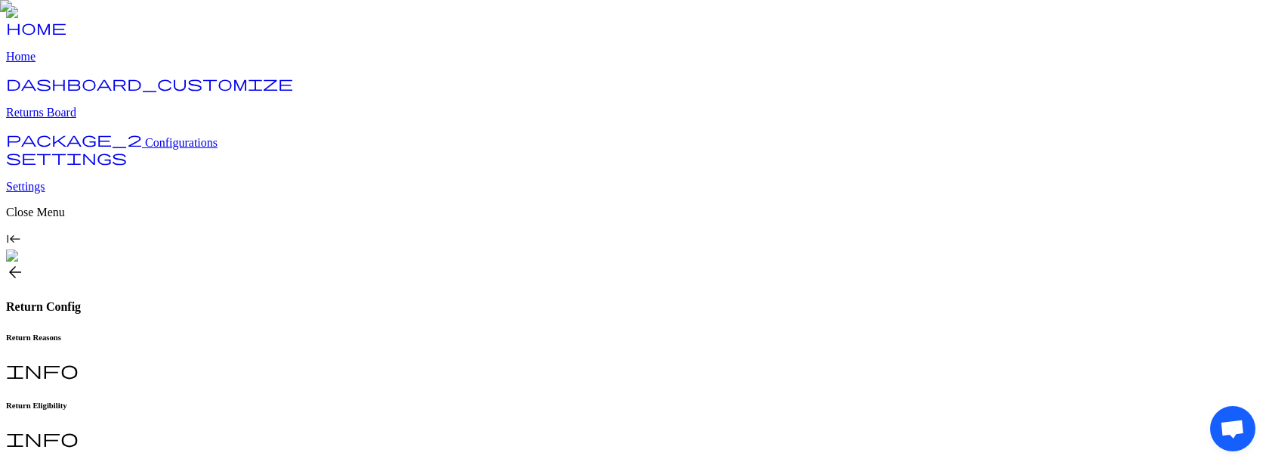
click at [285, 332] on h6 "Return Reasons" at bounding box center [634, 336] width 1257 height 9
click at [519, 464] on h6 "Return Charges" at bounding box center [634, 472] width 1257 height 9
